Goal: Task Accomplishment & Management: Manage account settings

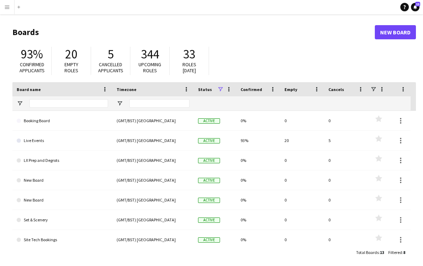
click at [417, 263] on main "Boards New Board 93% Confirmed applicants 20 Empty roles 5 Cancelled applicants…" at bounding box center [211, 142] width 423 height 256
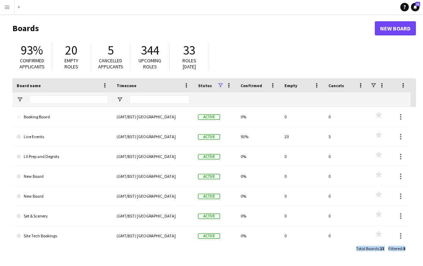
drag, startPoint x: 417, startPoint y: 264, endPoint x: 573, endPoint y: 344, distance: 175.0
click at [423, 266] on html "Menu Boards Boards Boards All jobs Status Workforce Workforce My Workforce Recr…" at bounding box center [211, 131] width 423 height 270
drag, startPoint x: 417, startPoint y: 265, endPoint x: 483, endPoint y: 279, distance: 67.1
click at [423, 266] on html "Menu Boards Boards Boards All jobs Status Workforce Workforce My Workforce Recr…" at bounding box center [211, 131] width 423 height 270
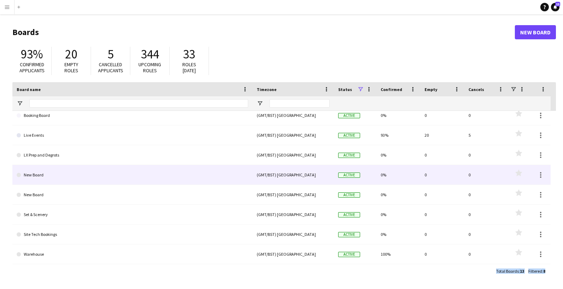
scroll to position [0, 0]
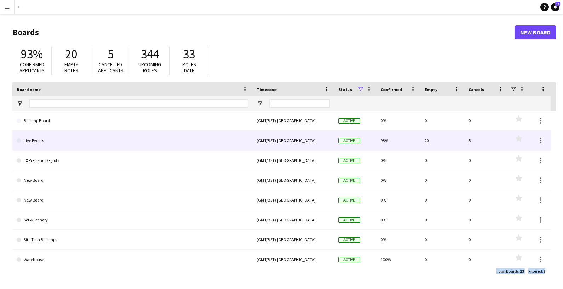
click at [44, 140] on link "Live Events" at bounding box center [133, 141] width 232 height 20
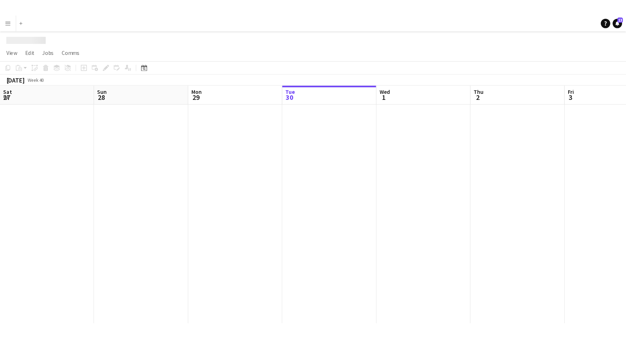
scroll to position [0, 169]
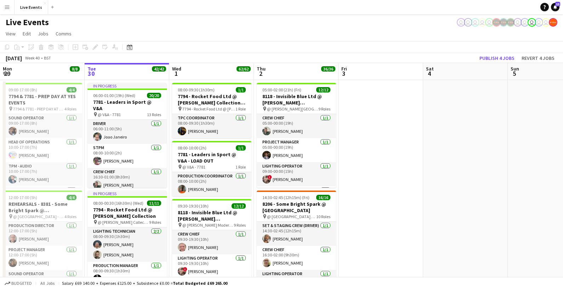
click at [423, 266] on div "Budgeted All jobs Salary £69 140.00 + Expenses £125.00 + Subsistence £0.00 = To…" at bounding box center [281, 283] width 563 height 12
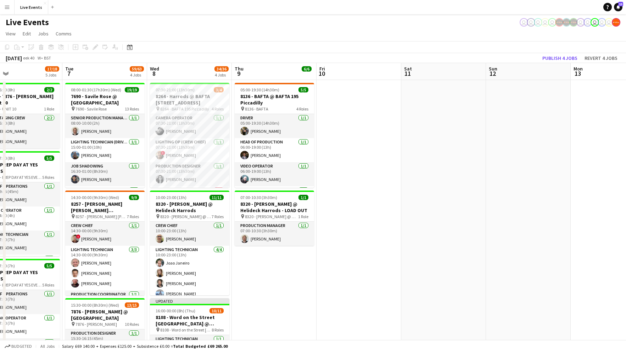
scroll to position [0, 221]
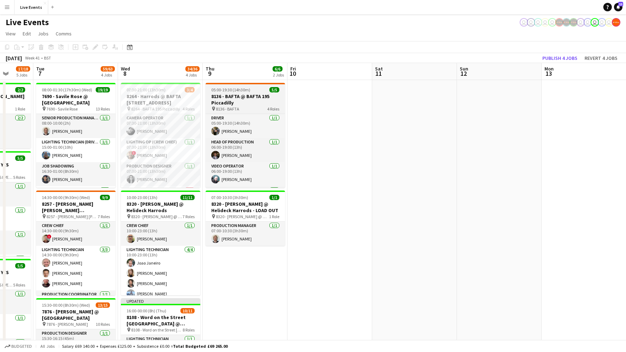
click at [261, 95] on h3 "8136 - BAFTA @ BAFTA 195 Piccadilly" at bounding box center [244, 99] width 79 height 13
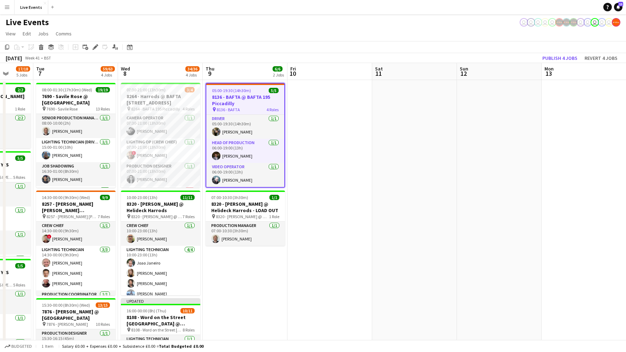
click at [351, 30] on app-page-menu "View Day view expanded Day view collapsed Month view Date picker Jump to today …" at bounding box center [313, 34] width 626 height 13
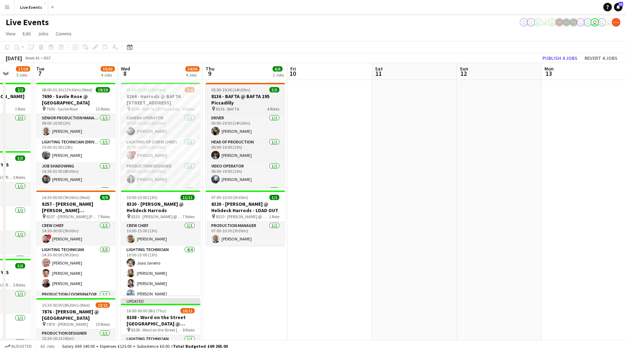
click at [251, 96] on h3 "8136 - BAFTA @ BAFTA 195 Piccadilly" at bounding box center [244, 99] width 79 height 13
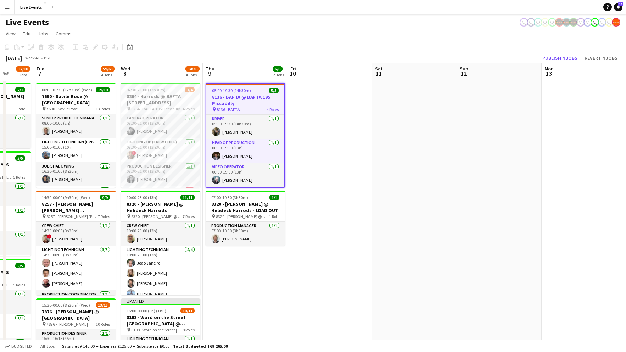
click at [251, 96] on h3 "8136 - BAFTA @ BAFTA 195 Piccadilly" at bounding box center [245, 100] width 78 height 13
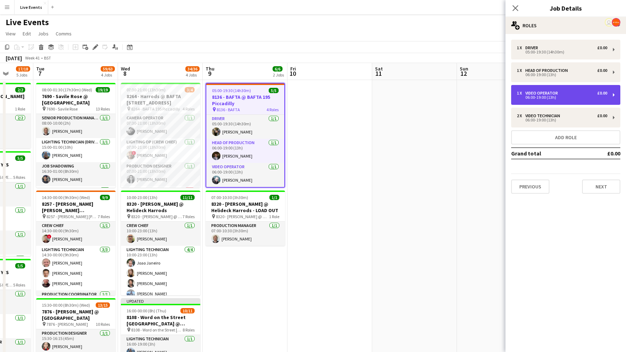
click at [423, 91] on div "Video Operator" at bounding box center [542, 93] width 35 height 5
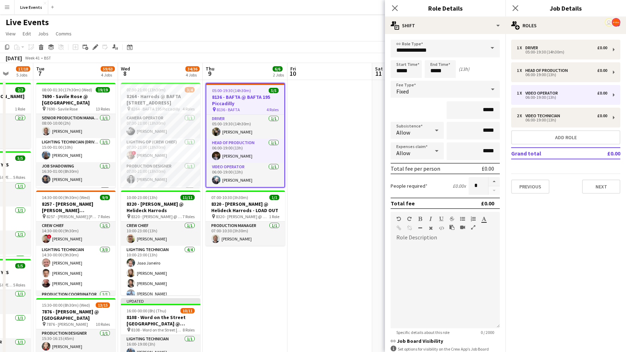
click at [334, 24] on div "Live Events user user user user user user user user user user" at bounding box center [313, 20] width 626 height 13
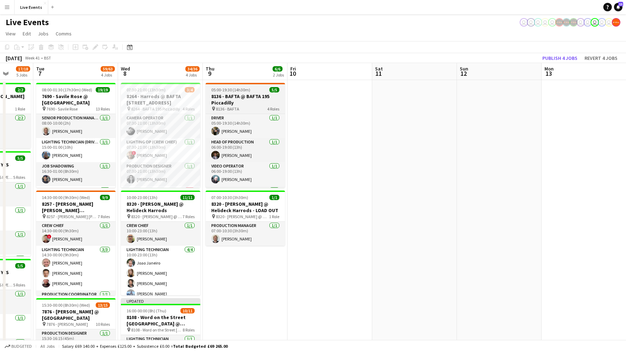
click at [275, 89] on span "5/5" at bounding box center [274, 89] width 10 height 5
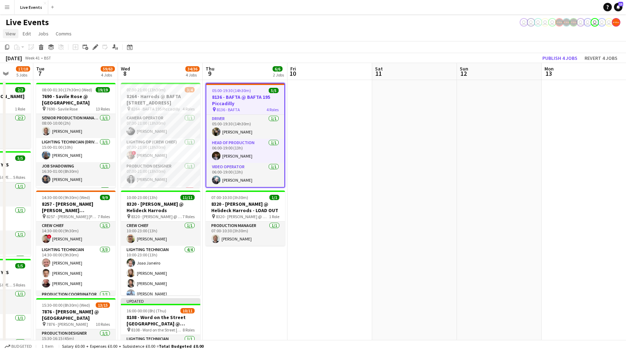
click at [14, 34] on span "View" at bounding box center [11, 33] width 10 height 6
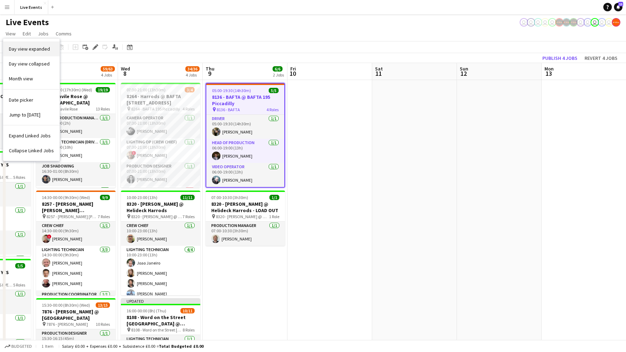
click at [12, 45] on link "Day view expanded" at bounding box center [31, 48] width 56 height 15
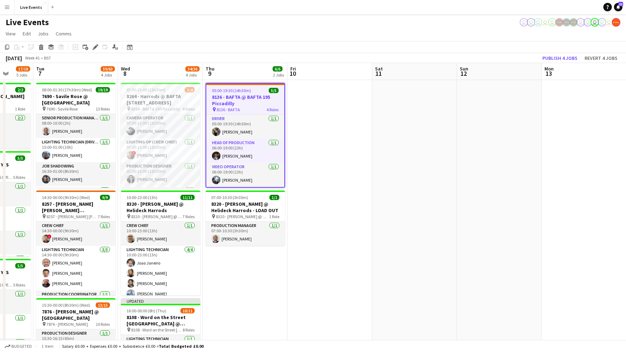
click at [225, 72] on app-board-header-date "Thu 9 6/6 2 Jobs" at bounding box center [245, 71] width 85 height 17
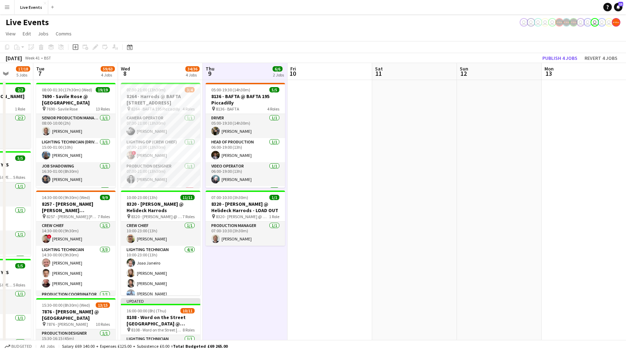
click at [237, 69] on app-board-header-date "Thu 9 6/6 2 Jobs" at bounding box center [245, 71] width 85 height 17
click at [24, 36] on span "Edit" at bounding box center [27, 33] width 8 height 6
click at [23, 36] on span "Edit" at bounding box center [27, 33] width 8 height 6
click at [16, 35] on link "View" at bounding box center [11, 33] width 16 height 9
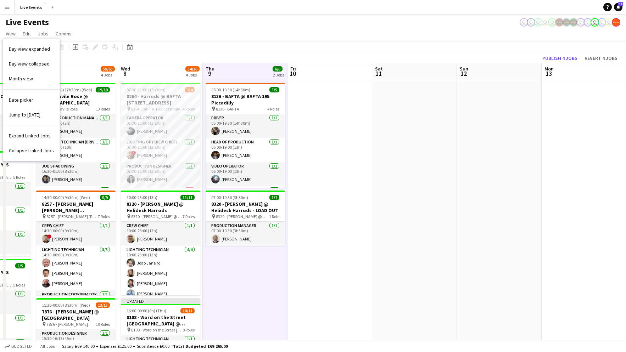
click at [264, 28] on app-page-menu "View Day view expanded Day view collapsed Month view Date picker Jump to today …" at bounding box center [313, 34] width 626 height 13
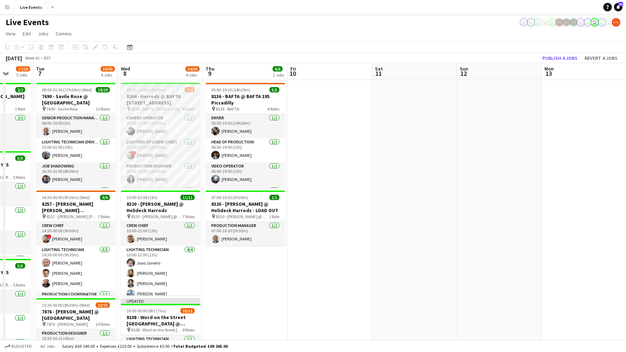
click at [145, 92] on span "07:30-21:00 (13h30m)" at bounding box center [145, 89] width 39 height 5
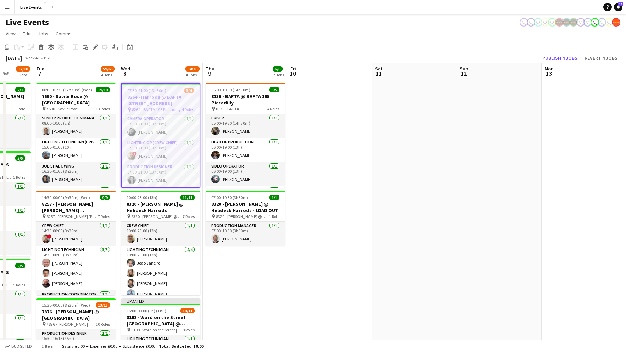
click at [154, 78] on app-board-header-date "Wed 8 34/36 4 Jobs" at bounding box center [160, 71] width 85 height 17
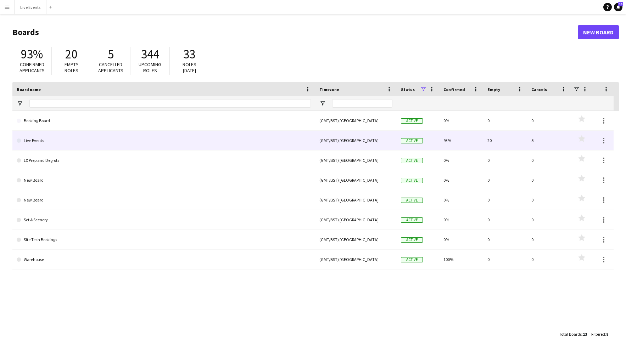
click at [43, 146] on link "Live Events" at bounding box center [164, 141] width 294 height 20
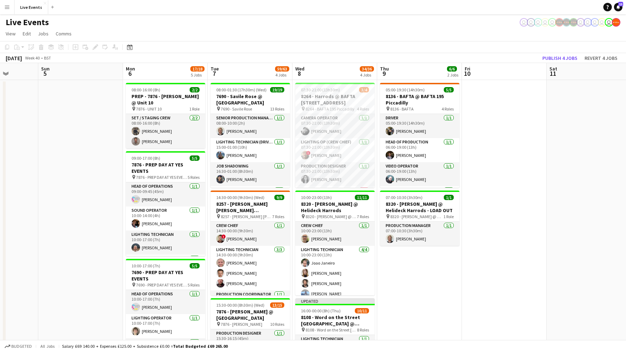
scroll to position [0, 302]
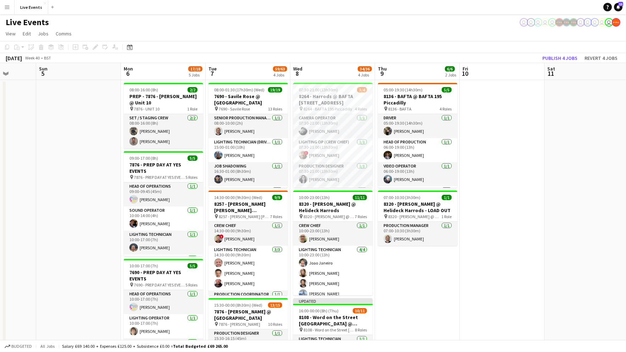
click at [410, 75] on app-board-header-date "Thu 9 6/6 2 Jobs" at bounding box center [417, 71] width 85 height 17
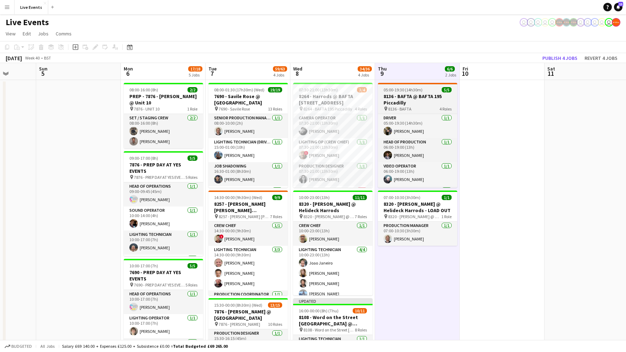
click at [423, 89] on div "05:00-19:30 (14h30m) 5/5" at bounding box center [417, 89] width 79 height 5
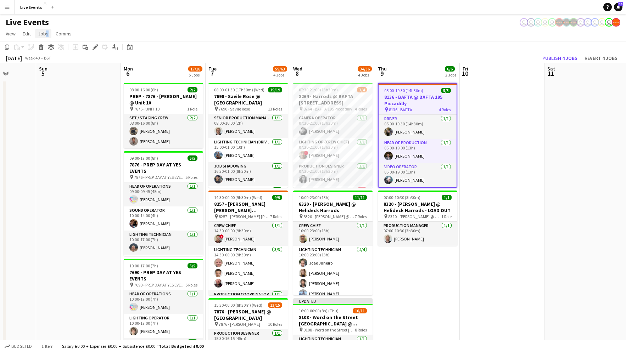
click at [45, 34] on span "Jobs" at bounding box center [43, 33] width 11 height 6
click at [68, 34] on span "Comms" at bounding box center [64, 33] width 16 height 6
click at [30, 34] on span "Edit" at bounding box center [27, 33] width 8 height 6
click at [13, 35] on span "View" at bounding box center [11, 33] width 10 height 6
click at [147, 18] on div "Live Events user user user user user user user user user user" at bounding box center [313, 20] width 626 height 13
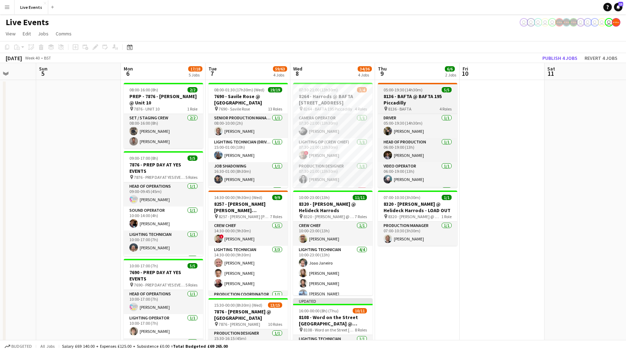
click at [423, 92] on div "05:00-19:30 (14h30m) 5/5" at bounding box center [417, 89] width 79 height 5
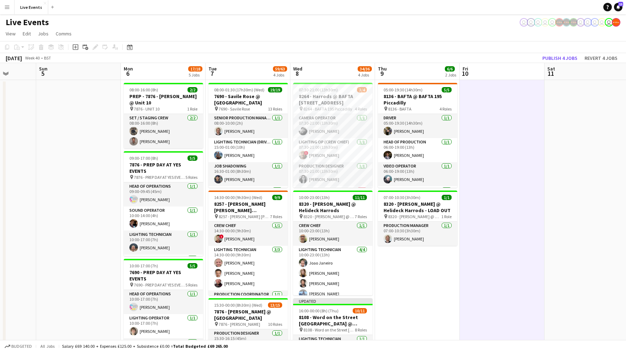
click at [409, 70] on app-board-header-date "Thu 9 6/6 2 Jobs" at bounding box center [417, 71] width 85 height 17
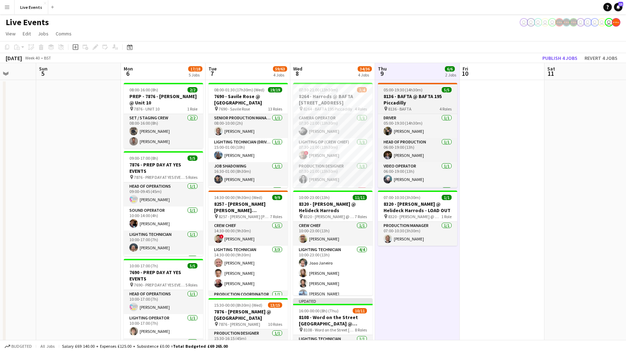
click at [423, 89] on span "5/5" at bounding box center [446, 89] width 10 height 5
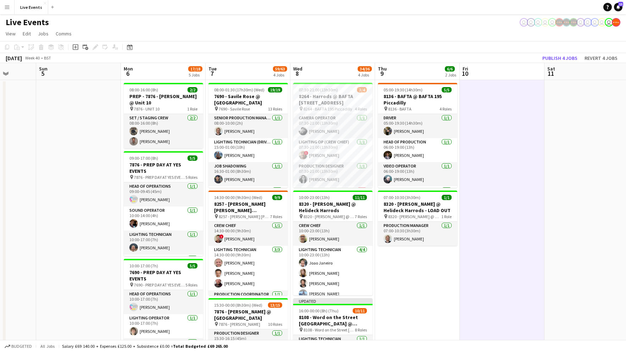
click at [423, 51] on app-toolbar "Copy Paste Paste Command V Paste with crew Command Shift V Paste linked Job Del…" at bounding box center [313, 47] width 626 height 12
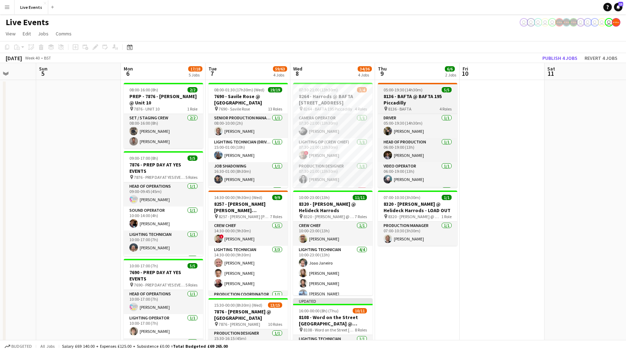
click at [423, 94] on h3 "8136 - BAFTA @ BAFTA 195 Piccadilly" at bounding box center [417, 99] width 79 height 13
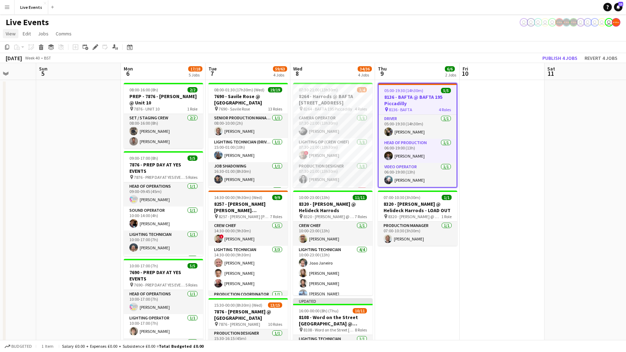
click at [13, 32] on span "View" at bounding box center [11, 33] width 10 height 6
click at [5, 5] on app-icon "Menu" at bounding box center [7, 7] width 6 height 6
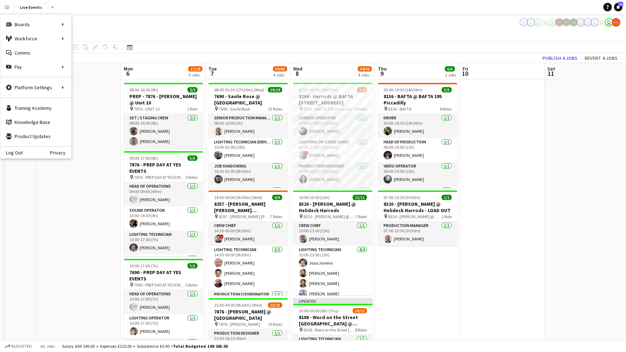
click at [5, 5] on app-icon "Menu" at bounding box center [7, 7] width 6 height 6
click at [44, 2] on app-icon "Close" at bounding box center [45, 3] width 3 height 3
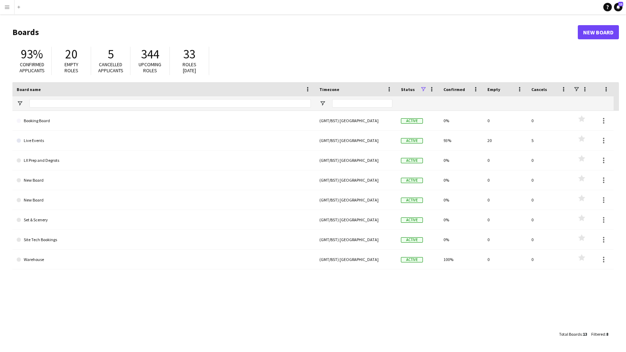
click at [9, 6] on app-icon "Menu" at bounding box center [7, 7] width 6 height 6
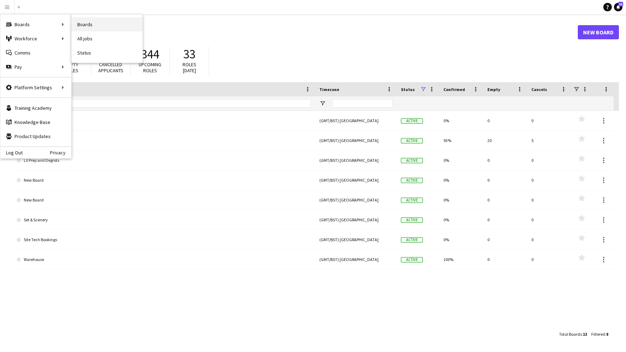
click at [99, 24] on link "Boards" at bounding box center [107, 24] width 71 height 14
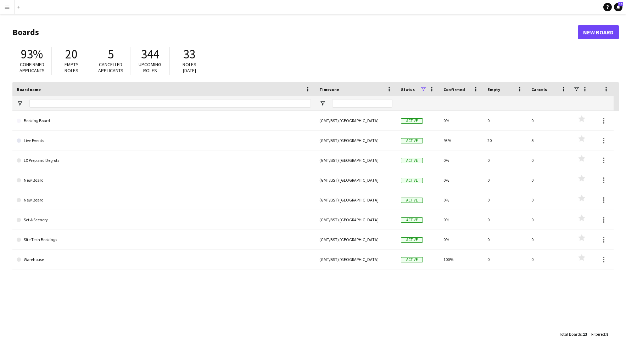
click at [7, 5] on app-icon "Menu" at bounding box center [7, 7] width 6 height 6
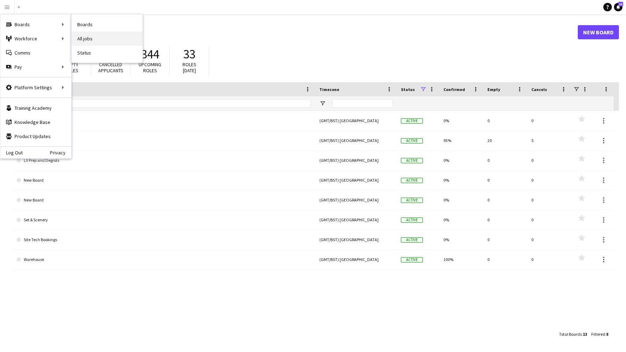
click at [96, 38] on link "All jobs" at bounding box center [107, 39] width 71 height 14
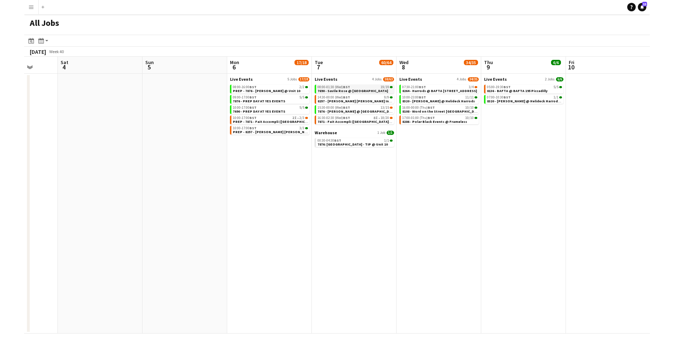
scroll to position [0, 220]
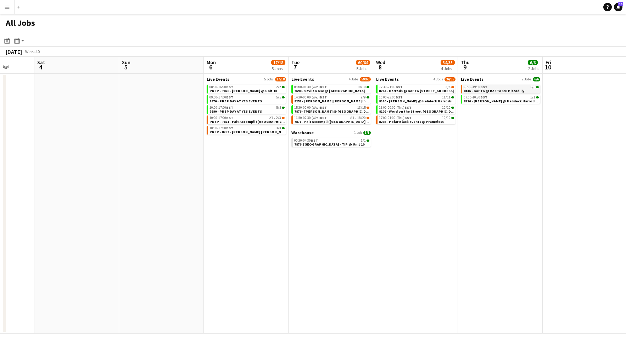
click at [423, 86] on span "BST" at bounding box center [483, 87] width 7 height 5
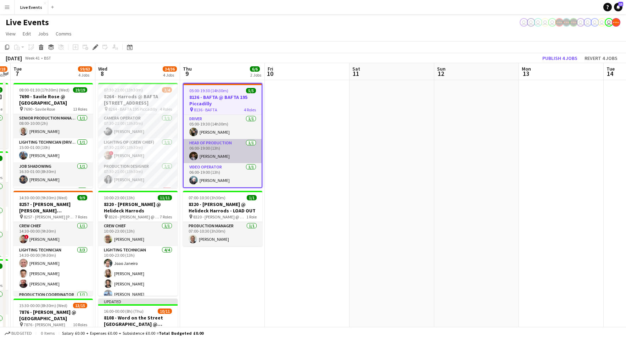
click at [227, 148] on app-card-role "Head of Production 1/1 06:00-19:00 (13h) Johnny Murray" at bounding box center [222, 151] width 78 height 24
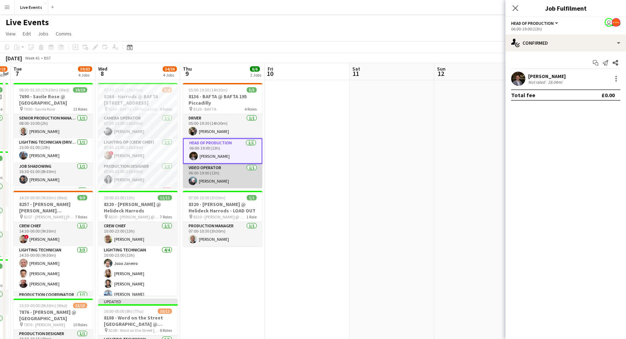
click at [227, 167] on app-card-role "Video Operator 1/1 06:00-19:00 (13h) Liam O'Brien" at bounding box center [222, 176] width 79 height 24
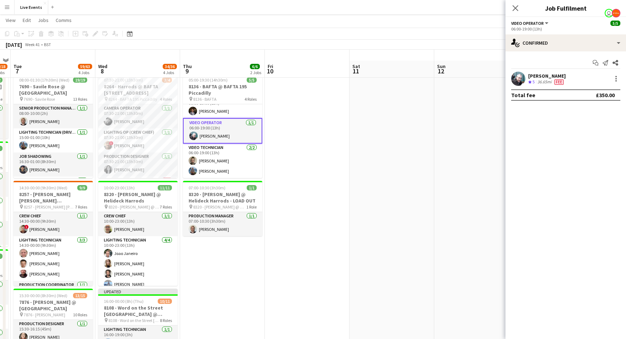
scroll to position [20, 0]
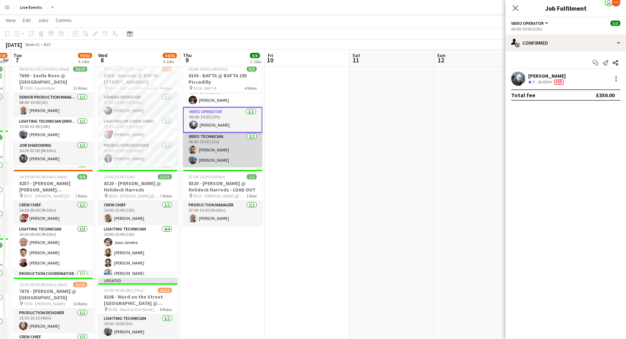
click at [222, 159] on app-card-role "Video Technician 2/2 06:00-19:00 (13h) Jay Butcher Tom Slade" at bounding box center [222, 149] width 79 height 34
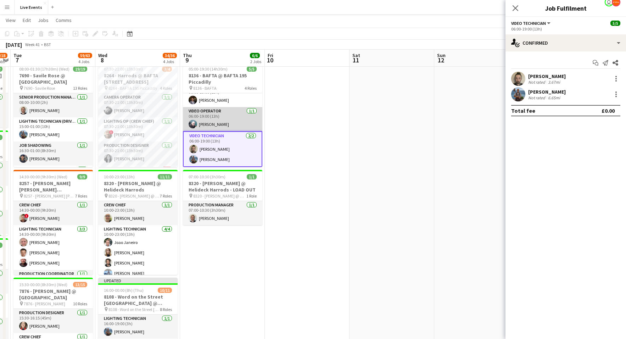
click at [221, 123] on app-card-role "Video Operator 1/1 06:00-19:00 (13h) Liam O'Brien" at bounding box center [222, 119] width 79 height 24
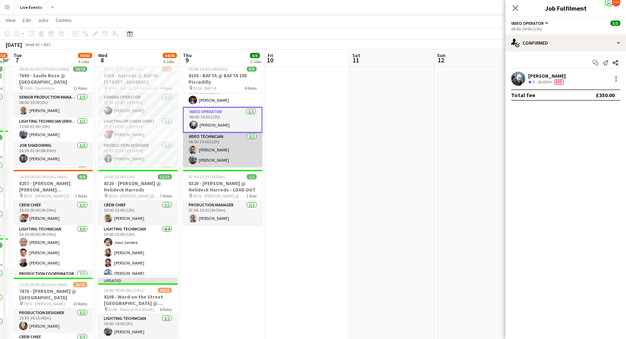
click at [220, 140] on app-card-role "Video Technician 2/2 06:00-19:00 (13h) Jay Butcher Tom Slade" at bounding box center [222, 149] width 79 height 34
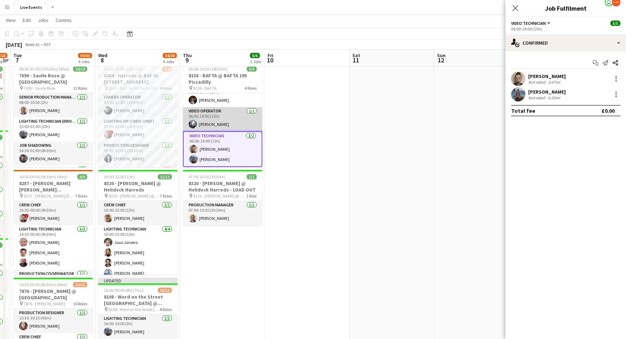
click at [220, 117] on app-card-role "Video Operator 1/1 06:00-19:00 (13h) Liam O'Brien" at bounding box center [222, 119] width 79 height 24
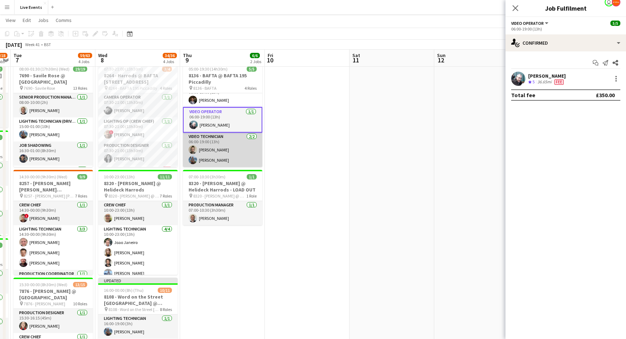
click at [224, 153] on app-card-role "Video Technician 2/2 06:00-19:00 (13h) Jay Butcher Tom Slade" at bounding box center [222, 149] width 79 height 34
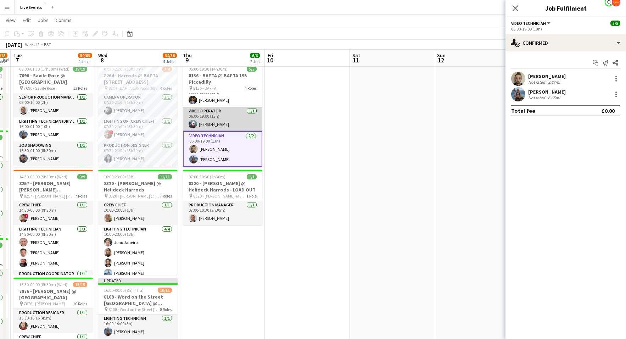
click at [222, 128] on app-card-role "Video Operator 1/1 06:00-19:00 (13h) Liam O'Brien" at bounding box center [222, 119] width 79 height 24
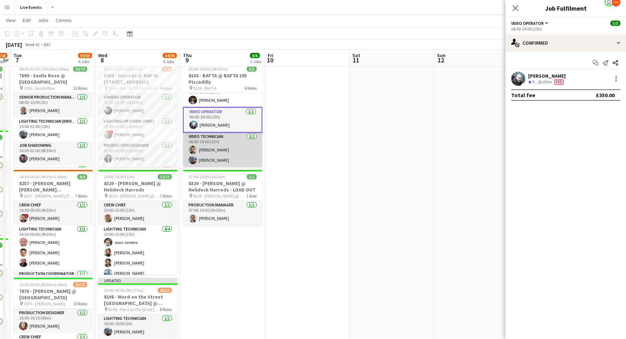
click at [218, 142] on app-card-role "Video Technician 2/2 06:00-19:00 (13h) Jay Butcher Tom Slade" at bounding box center [222, 149] width 79 height 34
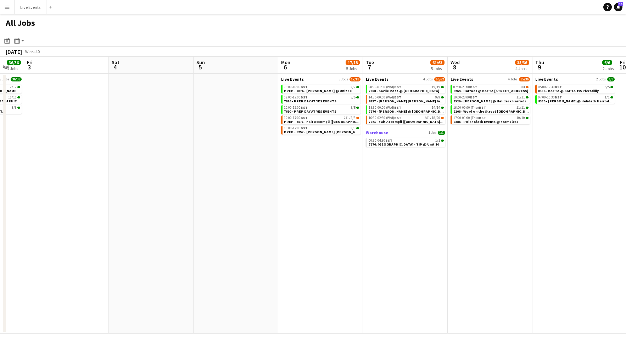
scroll to position [0, 243]
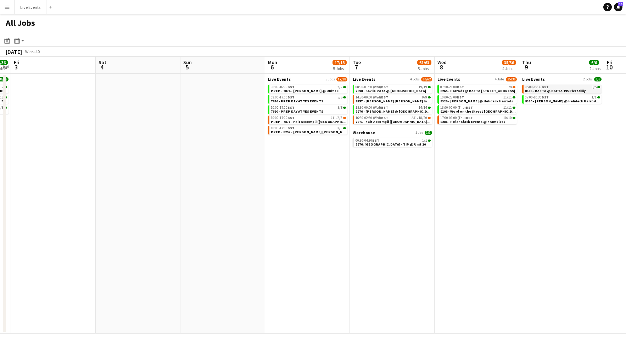
click at [532, 91] on span "8136 - BAFTA @ BAFTA 195 Piccadilly" at bounding box center [555, 91] width 61 height 5
